Goal: Navigation & Orientation: Find specific page/section

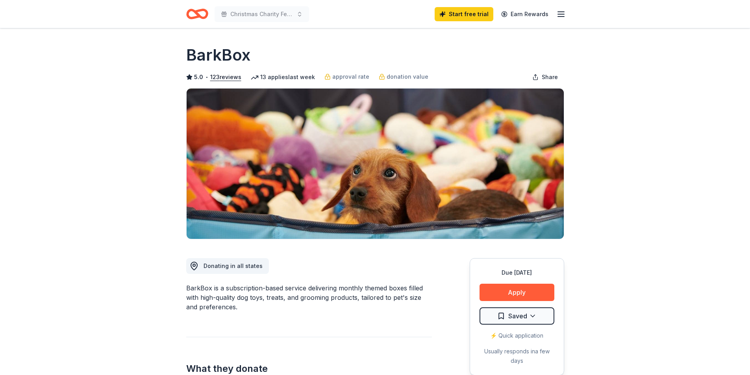
click at [560, 15] on icon "button" at bounding box center [560, 13] width 9 height 9
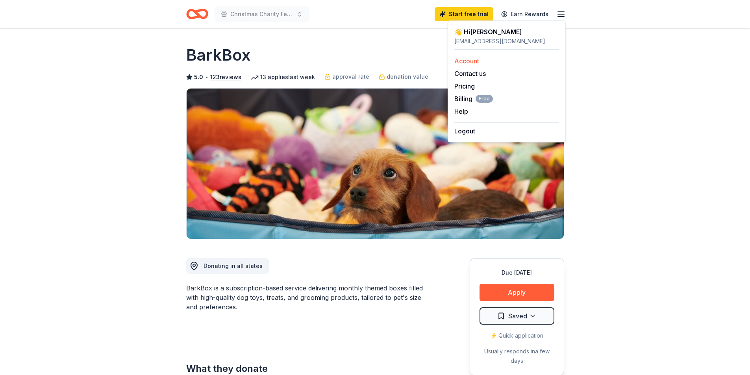
click at [473, 59] on link "Account" at bounding box center [466, 61] width 25 height 8
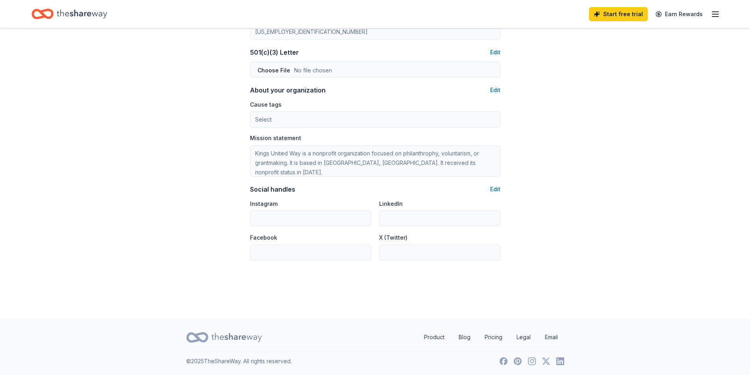
scroll to position [412, 0]
click at [717, 11] on icon "button" at bounding box center [714, 13] width 9 height 9
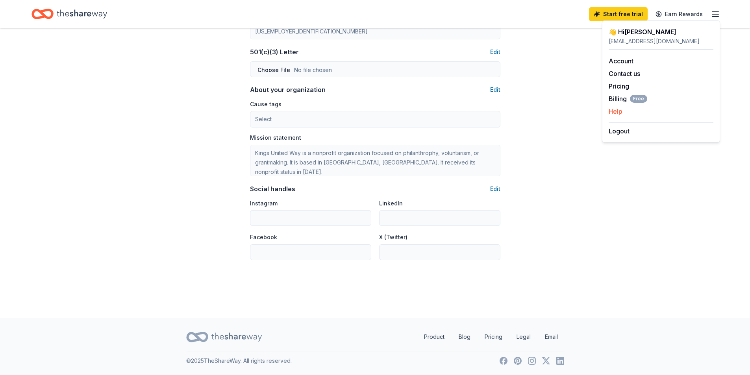
click at [619, 114] on button "Help" at bounding box center [615, 111] width 14 height 9
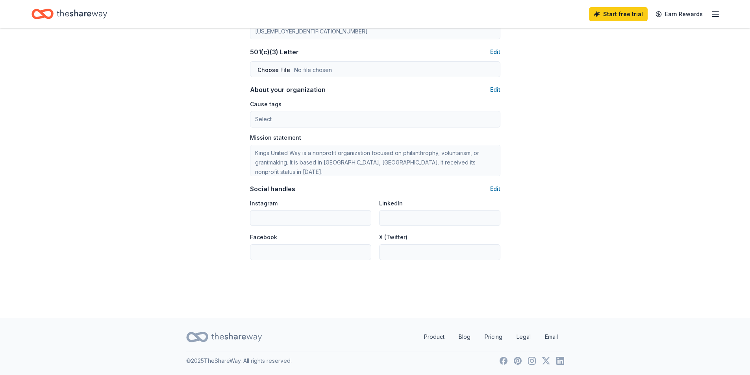
click at [718, 14] on line "button" at bounding box center [715, 14] width 6 height 0
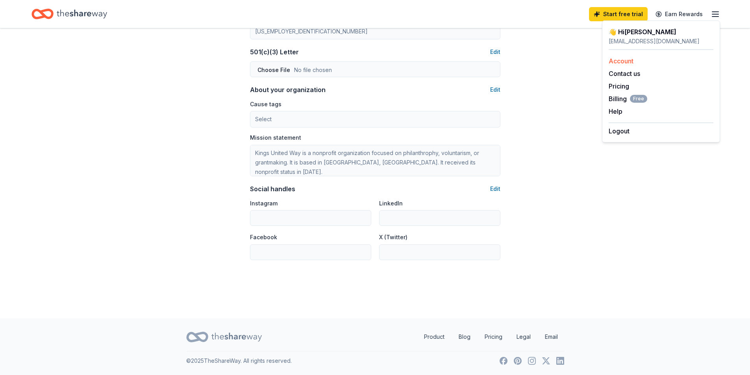
click at [618, 58] on link "Account" at bounding box center [620, 61] width 25 height 8
click at [436, 337] on link "Product" at bounding box center [433, 337] width 33 height 16
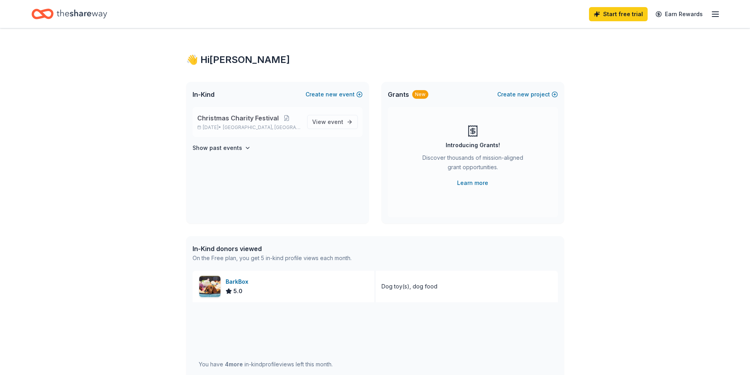
click at [259, 117] on span "Christmas Charity Festival" at bounding box center [237, 117] width 81 height 9
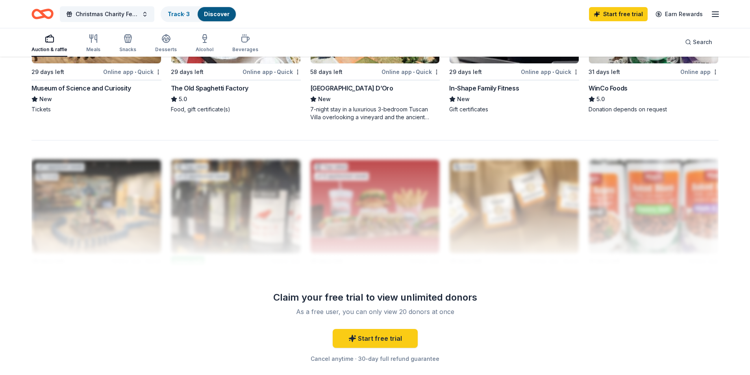
scroll to position [708, 0]
